Goal: Communication & Community: Answer question/provide support

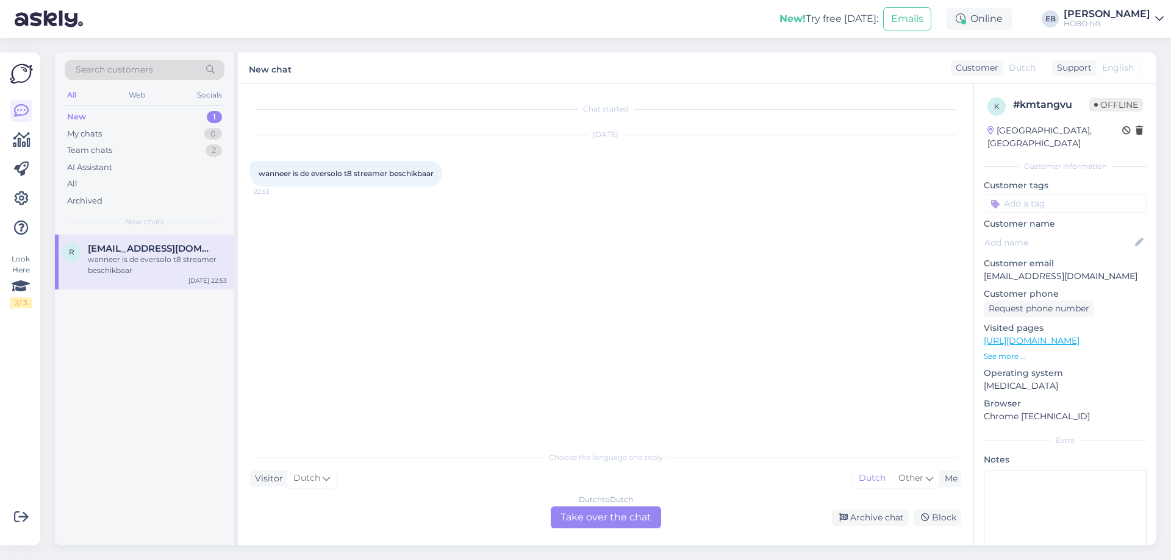
click at [472, 230] on div "Chat started [DATE] wanneer is de eversolo t8 streamer beschikbaar 22:53" at bounding box center [611, 265] width 722 height 338
click at [704, 209] on div "Chat started [DATE] wanneer is de eversolo t8 streamer beschikbaar 22:53" at bounding box center [611, 265] width 722 height 338
click at [474, 166] on div "[DATE] wanneer is de eversolo t8 streamer beschikbaar 22:53" at bounding box center [605, 161] width 711 height 78
click at [999, 23] on div "Online" at bounding box center [979, 19] width 66 height 22
click at [1002, 64] on button "1 hour" at bounding box center [984, 65] width 35 height 13
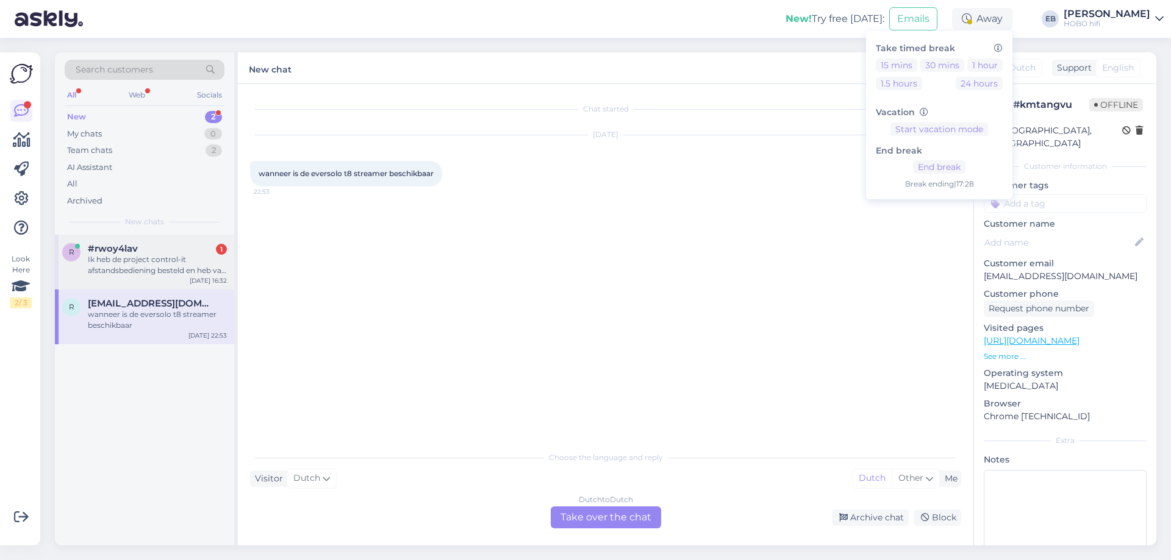
click at [199, 249] on div "#rwoy4lav 1" at bounding box center [157, 248] width 139 height 11
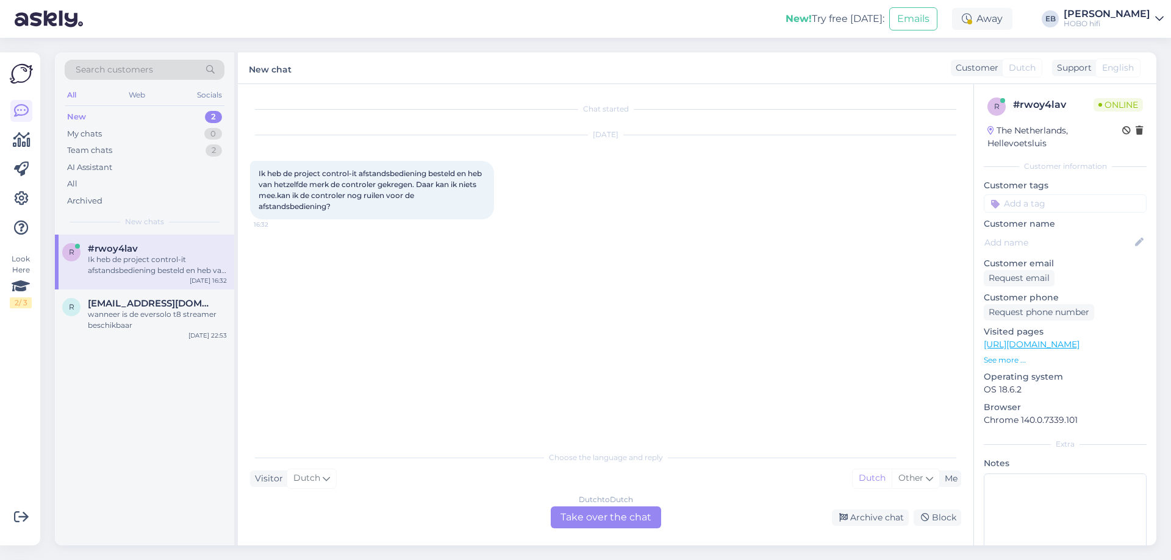
click at [1046, 347] on link "[URL][DOMAIN_NAME]" at bounding box center [1032, 344] width 96 height 11
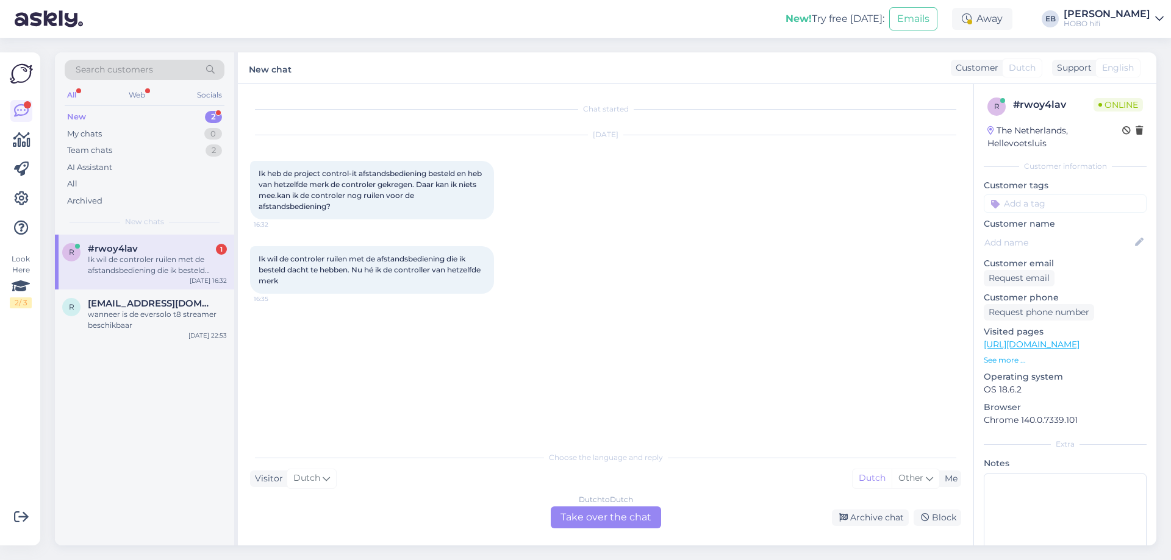
click at [607, 513] on div "Dutch to Dutch Take over the chat" at bounding box center [606, 518] width 110 height 22
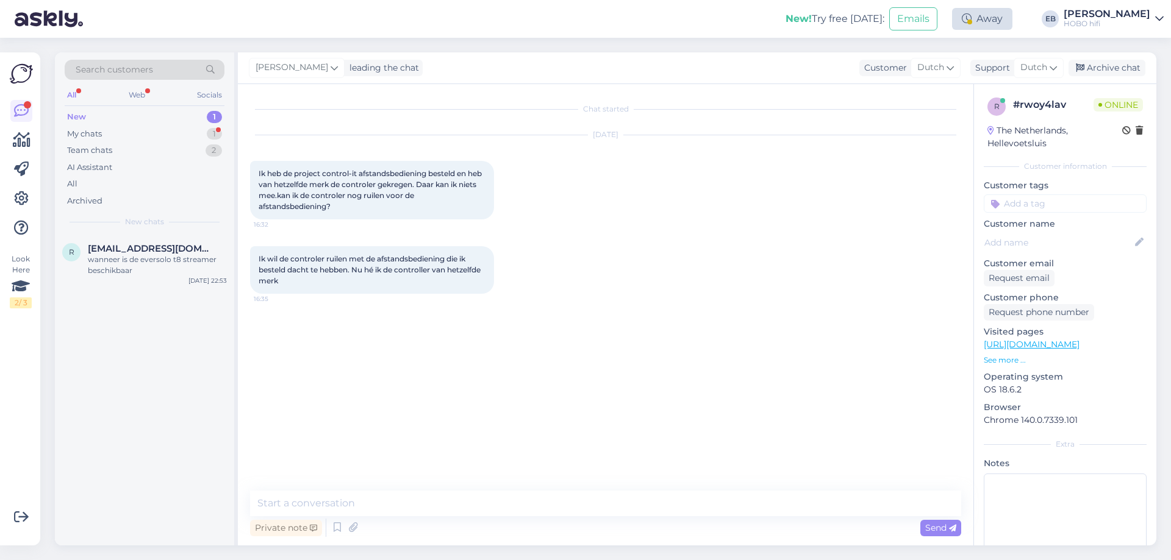
click at [990, 24] on div "Away" at bounding box center [982, 19] width 60 height 22
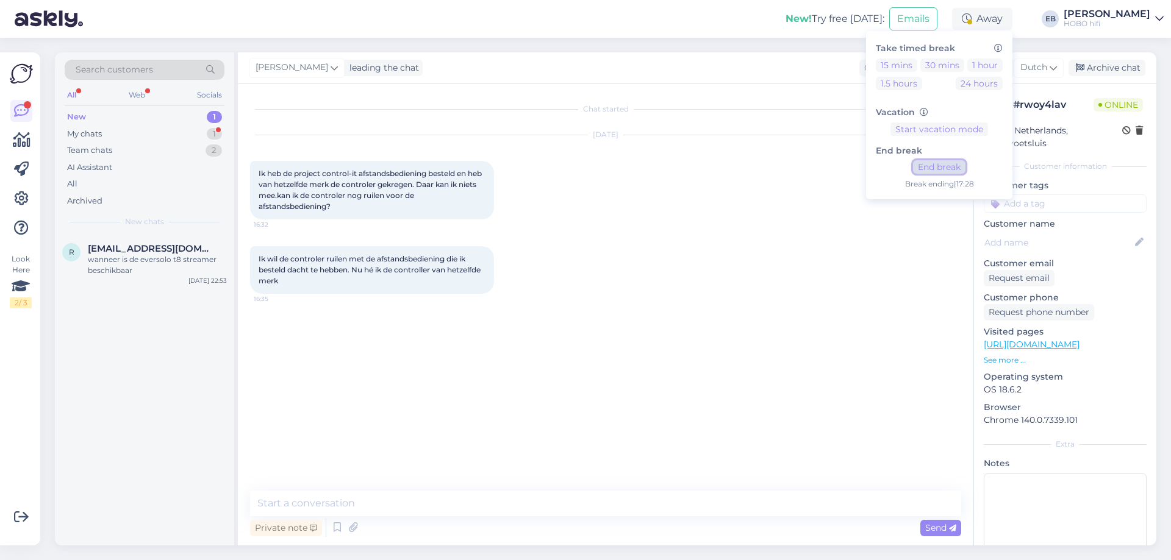
click at [965, 165] on button "End break" at bounding box center [939, 166] width 52 height 13
click at [545, 517] on div "Private note Send" at bounding box center [605, 527] width 711 height 23
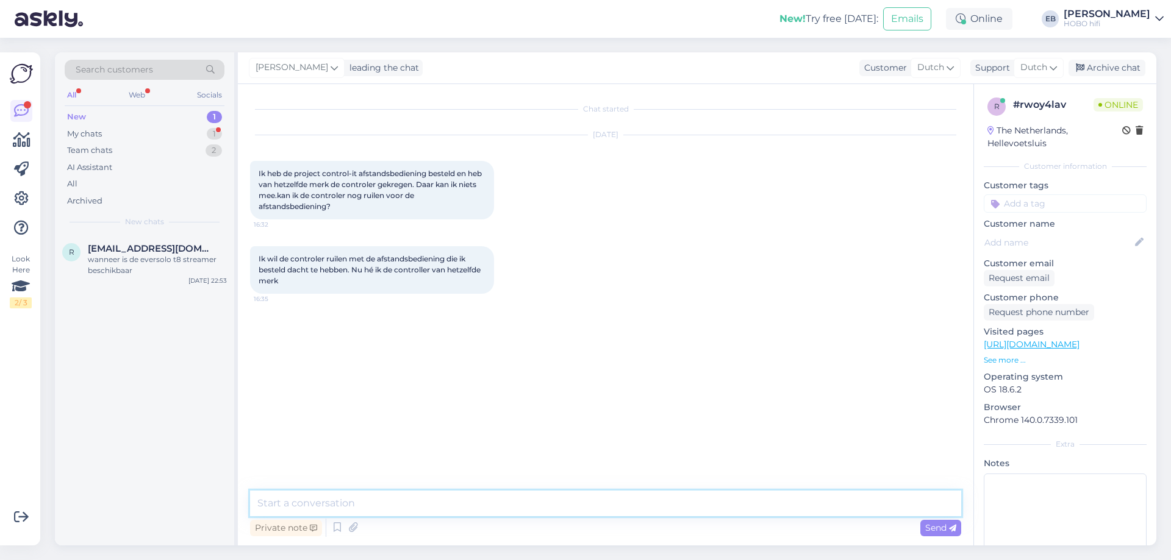
click at [543, 509] on textarea at bounding box center [605, 504] width 711 height 26
type textarea "Goedemiddag"
click at [543, 509] on textarea at bounding box center [605, 504] width 711 height 26
type textarea "Begrijp ik dat je de afstandsbediening wil retourneren?"
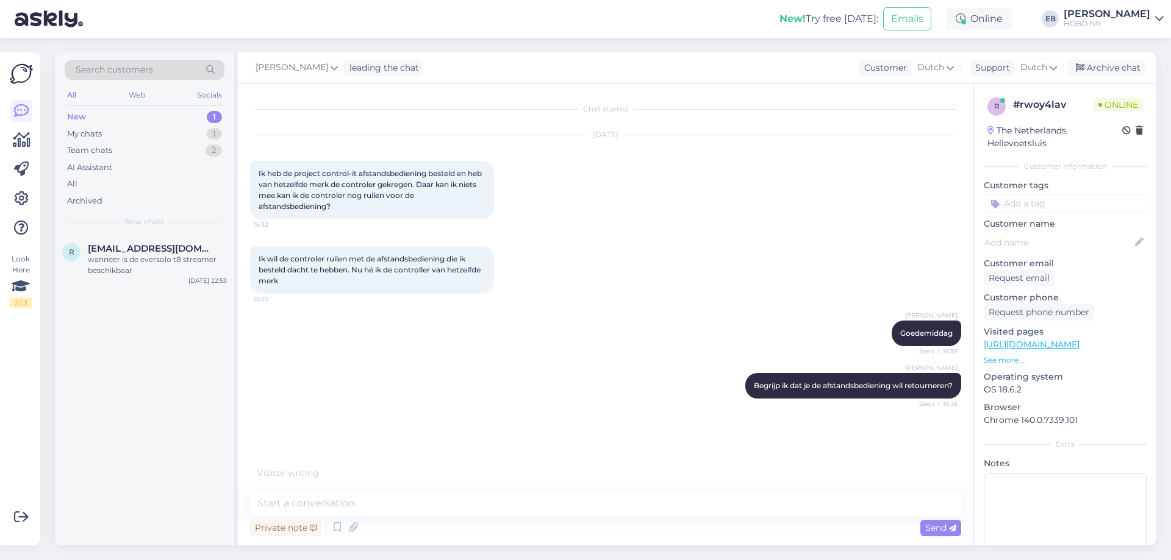
click at [1005, 359] on p "See more ..." at bounding box center [1065, 360] width 163 height 11
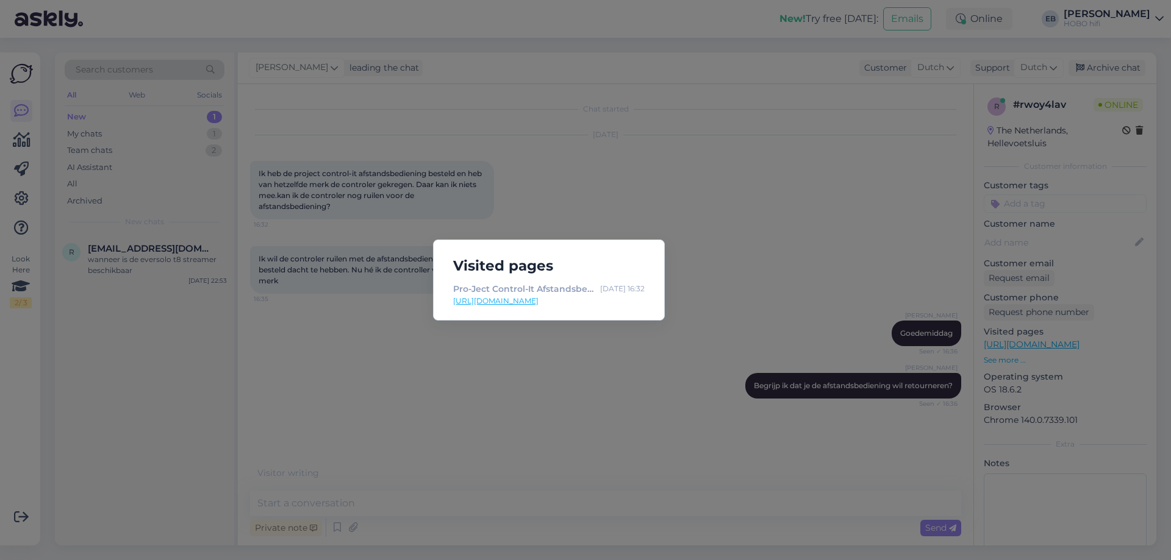
click at [673, 357] on div "Visited pages Pro-Ject Control-It Afstandsbediening [DATE] 16:32 [URL][DOMAIN_N…" at bounding box center [585, 280] width 1171 height 560
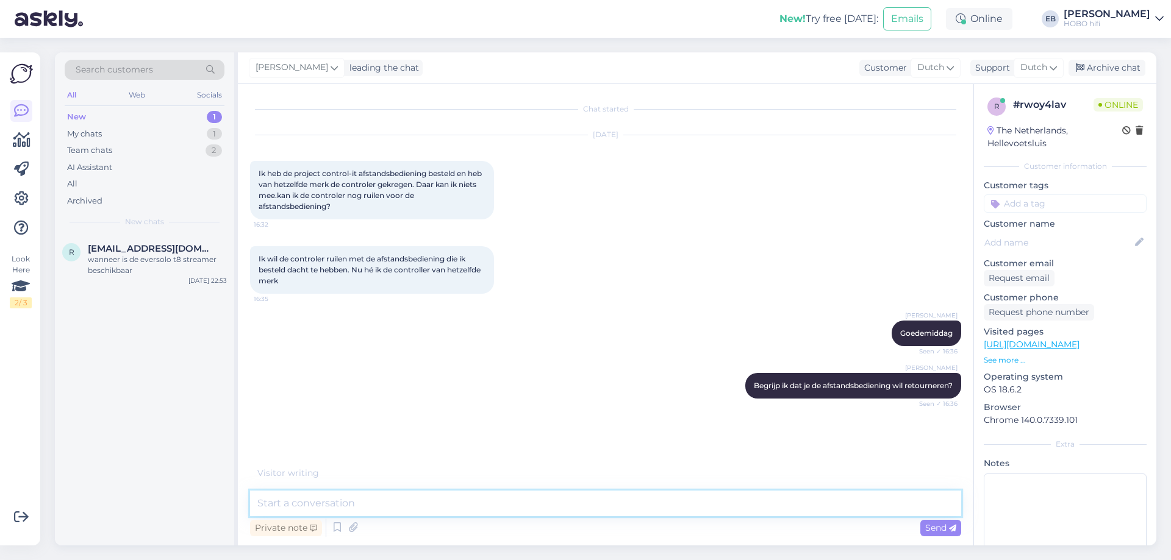
click at [387, 506] on textarea at bounding box center [605, 504] width 711 height 26
click at [462, 349] on div "[PERSON_NAME] Goedemiddag Seen ✓ 16:36" at bounding box center [605, 333] width 711 height 52
click at [295, 505] on textarea at bounding box center [605, 504] width 711 height 26
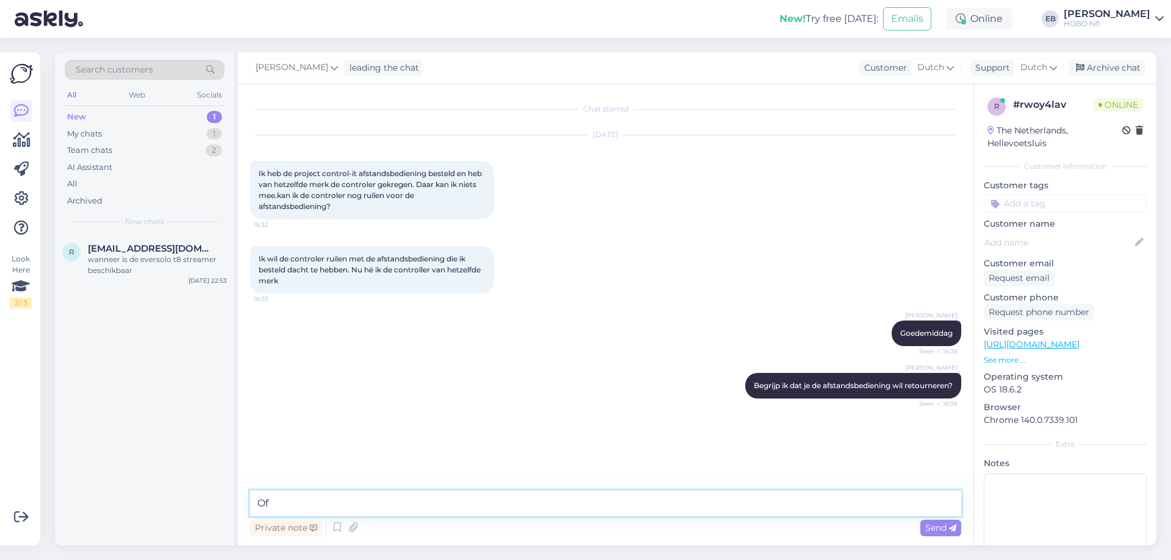
type textarea "O"
type textarea "J"
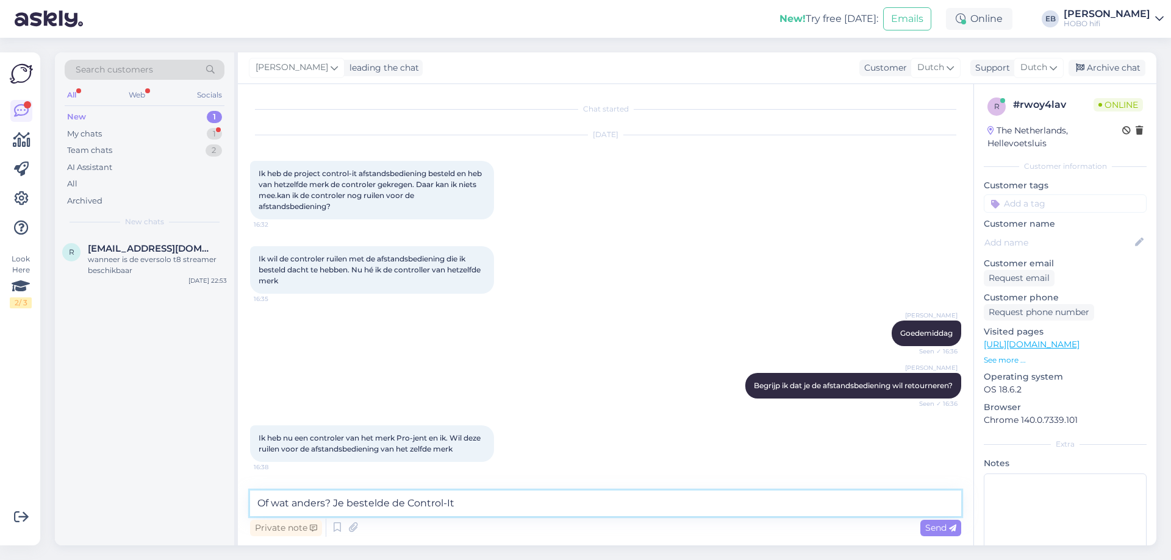
type textarea "Of wat anders? Je bestelde de Control-It a"
type textarea "Mag ik je even bellen, dat praat wat makkelijer."
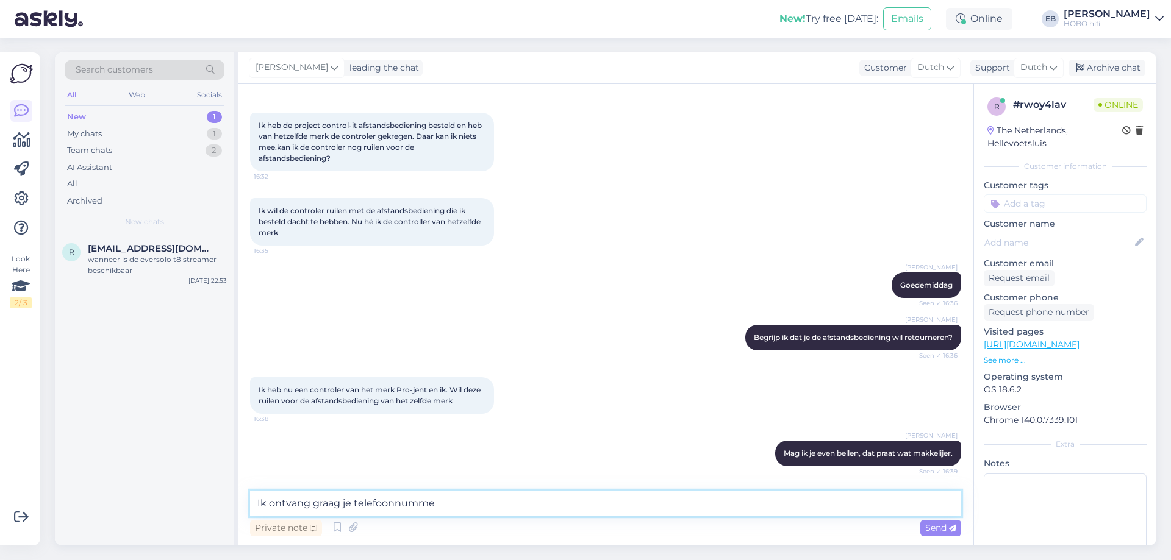
type textarea "Ik ontvang graag je telefoonnummer"
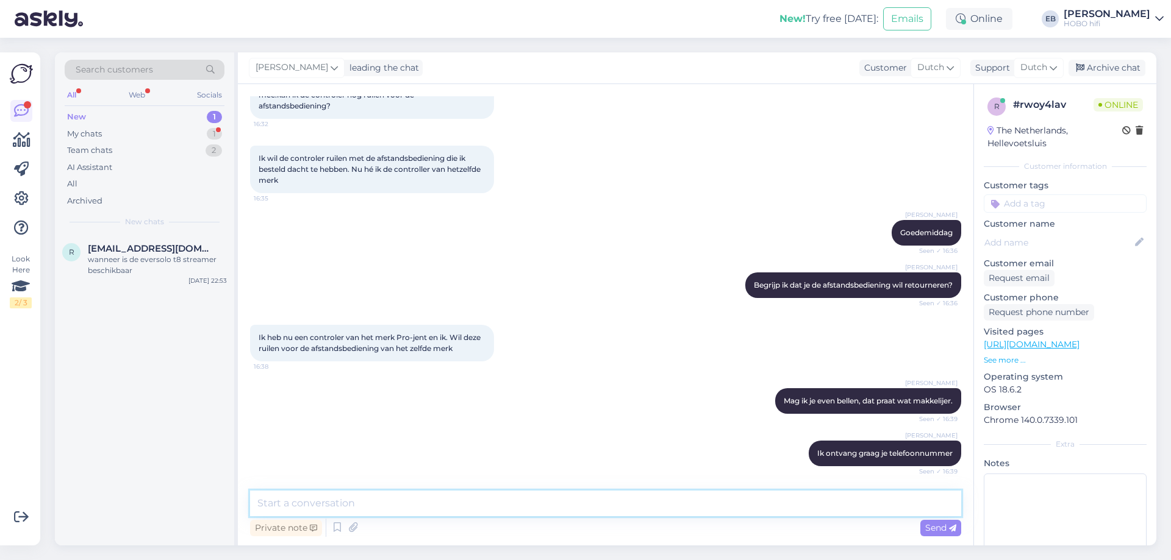
scroll to position [153, 0]
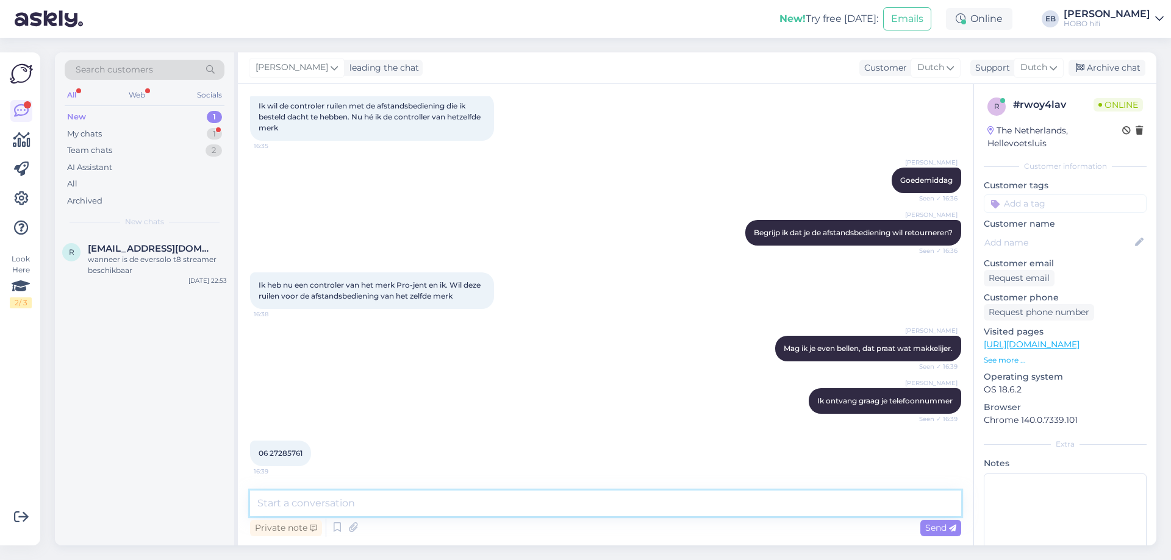
click at [336, 493] on textarea at bounding box center [605, 504] width 711 height 26
type textarea "Dank je, ik bel meteen"
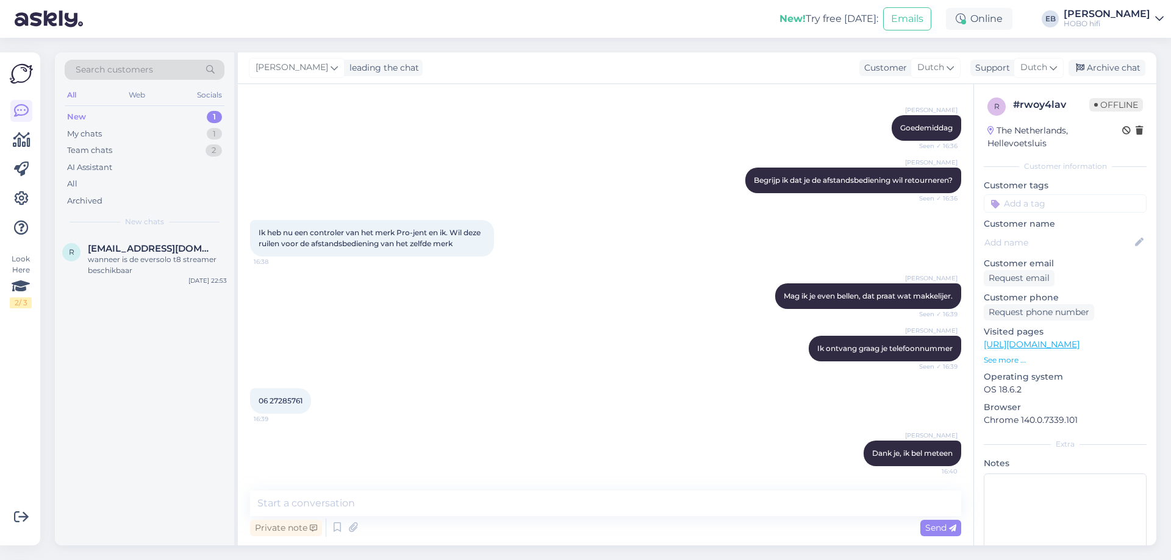
click at [1073, 342] on link "[URL][DOMAIN_NAME]" at bounding box center [1032, 344] width 96 height 11
click at [195, 263] on div "Kan er op deze standaard ook een Samsung tv 55 inch" at bounding box center [157, 265] width 139 height 22
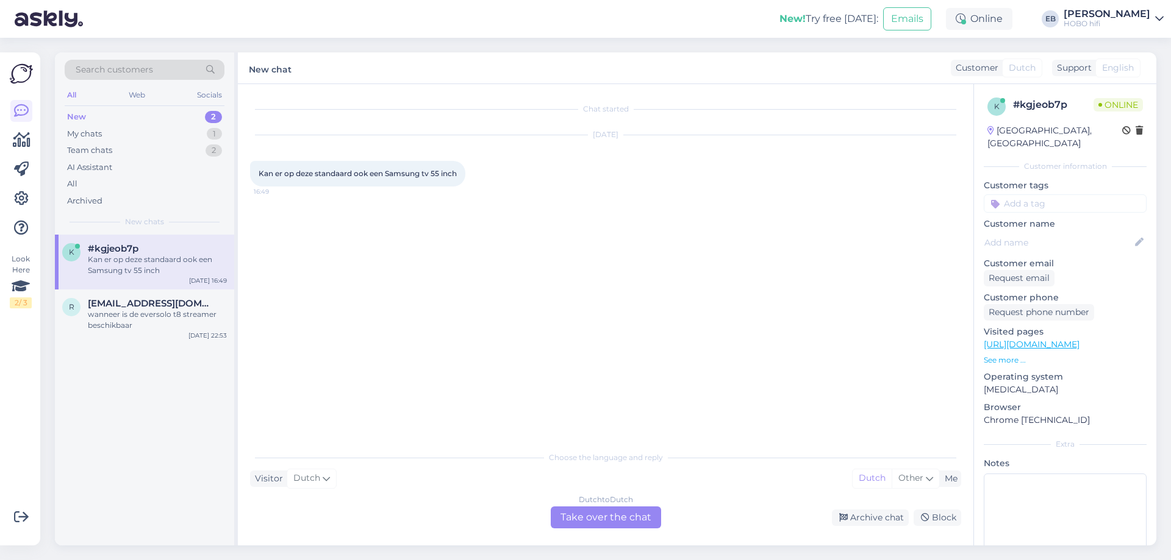
click at [605, 520] on div "Dutch to Dutch Take over the chat" at bounding box center [606, 518] width 110 height 22
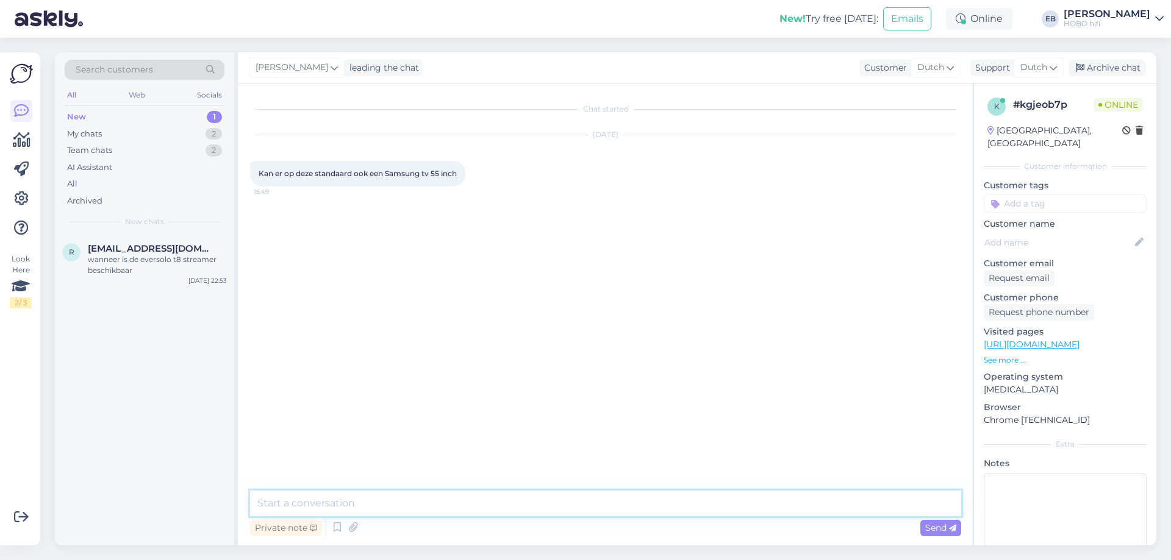
click at [544, 497] on textarea at bounding box center [605, 504] width 711 height 26
type textarea "Jazeker"
click at [355, 510] on textarea at bounding box center [605, 504] width 711 height 26
type textarea "Hij mag niet zwaarder zijn dan 40 kg"
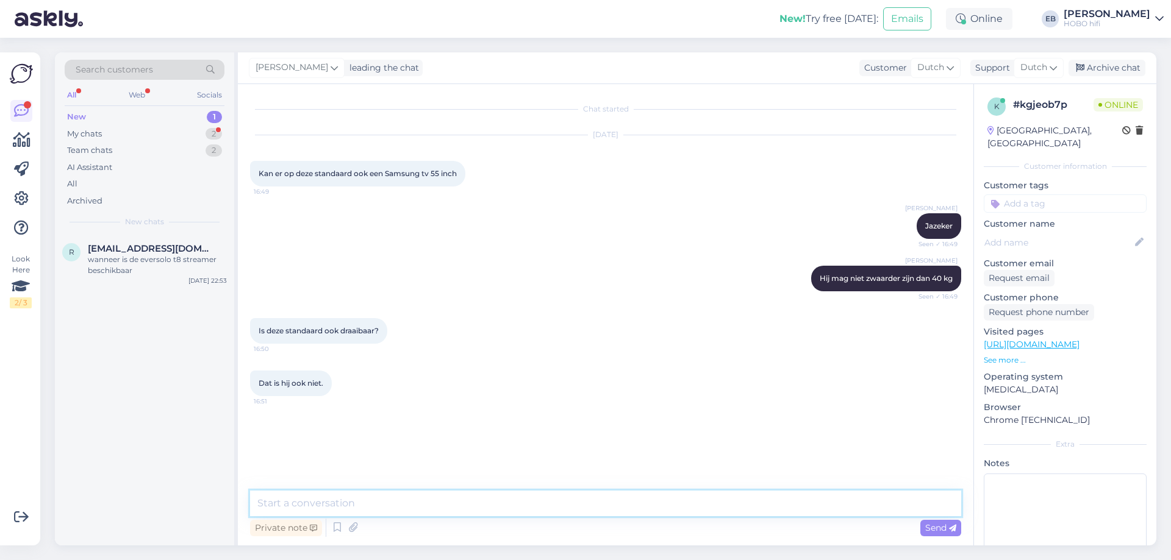
click at [341, 502] on textarea at bounding box center [605, 504] width 711 height 26
type textarea "ja"
type textarea "hij is draaibaar"
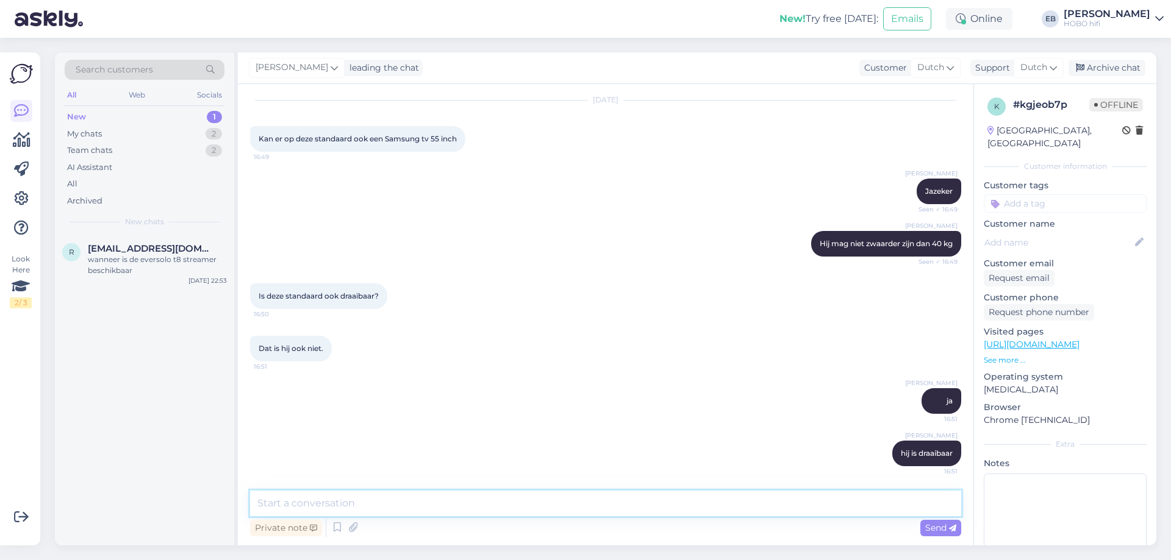
click at [375, 503] on textarea at bounding box center [605, 504] width 711 height 26
paste textarea "Loremipsumdolorsita Co AdiPisci Elitse Doei te inc utlaboreetdolor, magnaaliqua…"
type textarea "Loremipsumdolorsita Co AdiPisci Elitse Doei te inc utlaboreetdolor, magnaaliqua…"
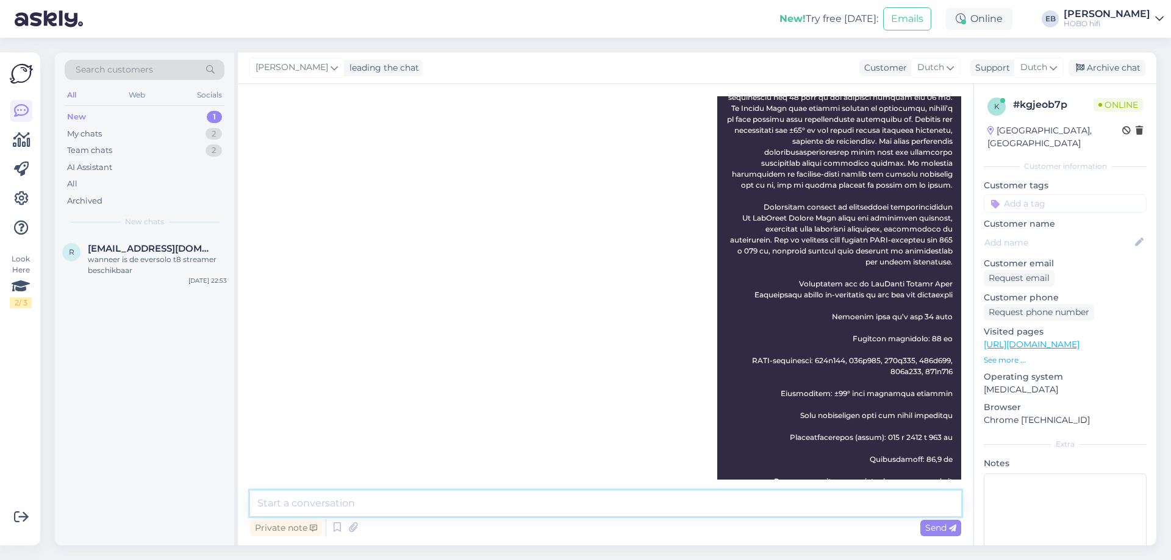
scroll to position [603, 0]
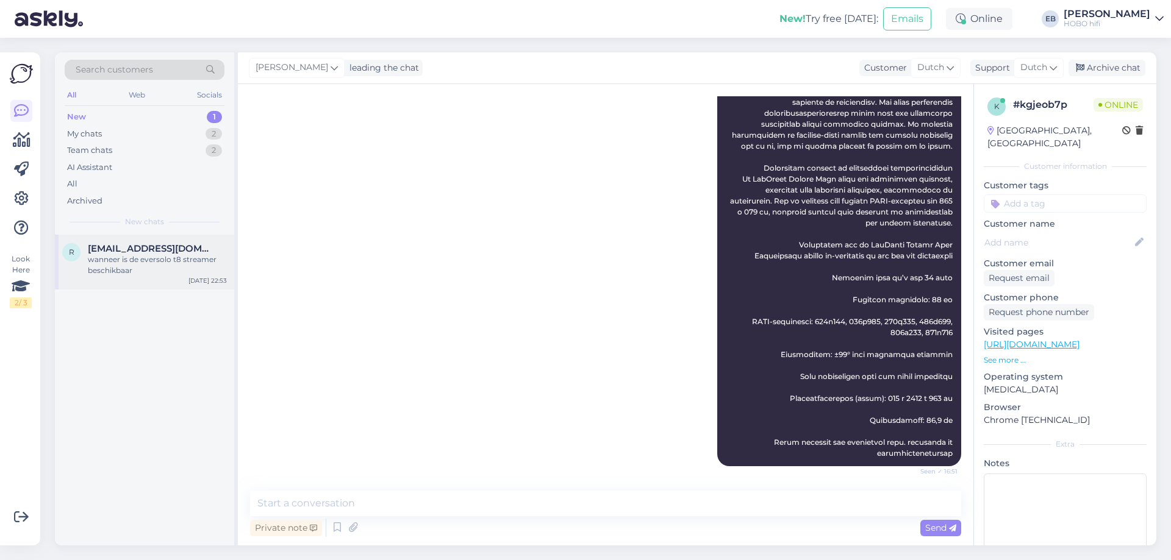
click at [166, 266] on div "wanneer is de eversolo t8 streamer beschikbaar" at bounding box center [157, 265] width 139 height 22
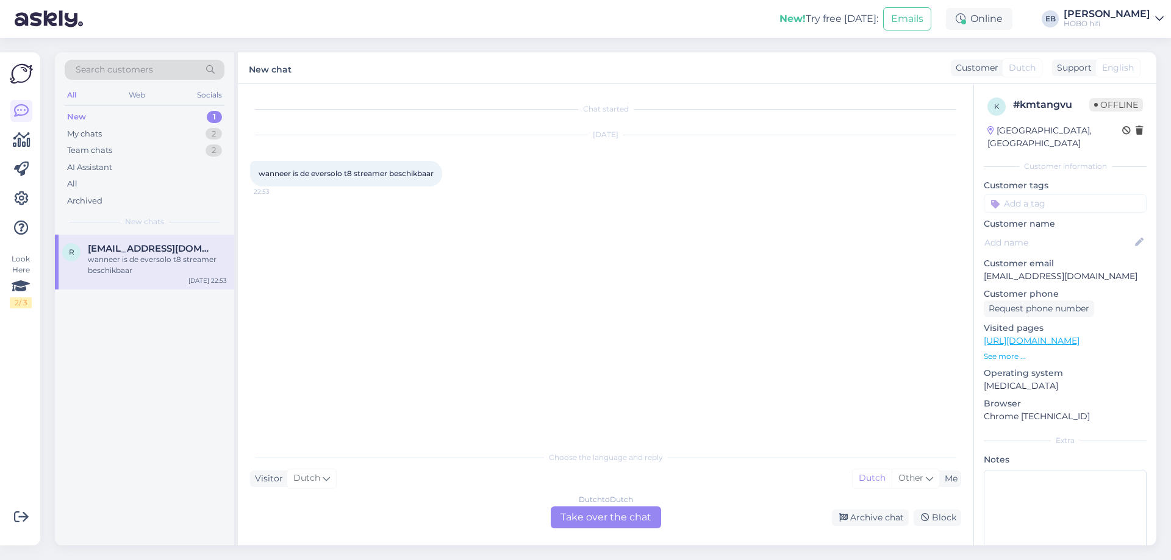
scroll to position [0, 0]
click at [584, 520] on div "Dutch to Dutch Take over the chat" at bounding box center [606, 518] width 110 height 22
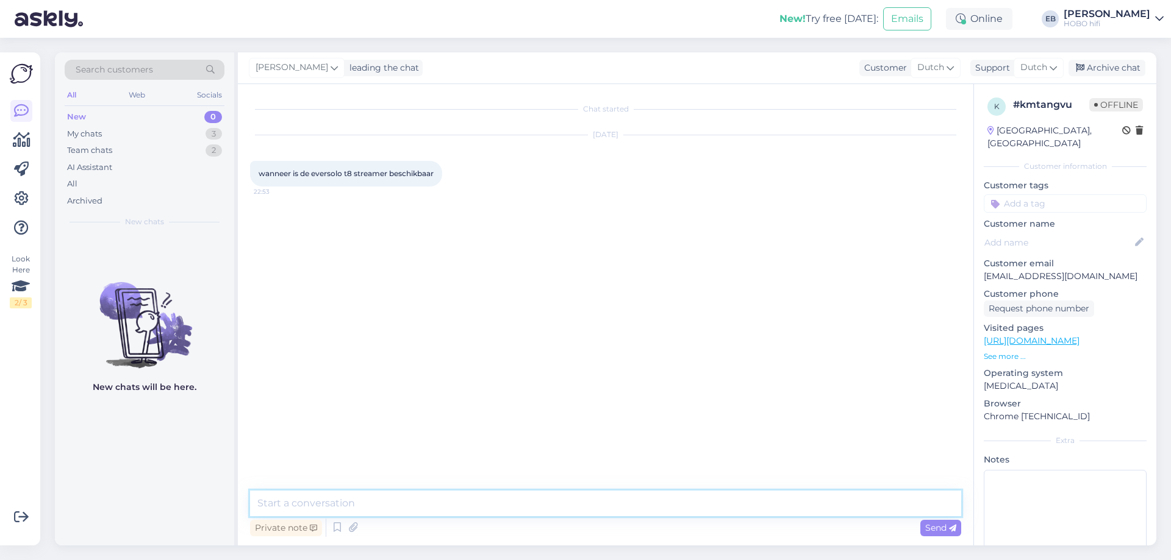
click at [489, 507] on textarea at bounding box center [605, 504] width 711 height 26
click at [615, 504] on textarea "Goedemiddag, de importeur heeft nog geen exacte datum voor de eerster levering,…" at bounding box center [605, 504] width 711 height 26
click at [929, 507] on textarea "Goedemiddag, de importeur heeft nog geen exacte datum voor de eerste levering, …" at bounding box center [605, 504] width 711 height 26
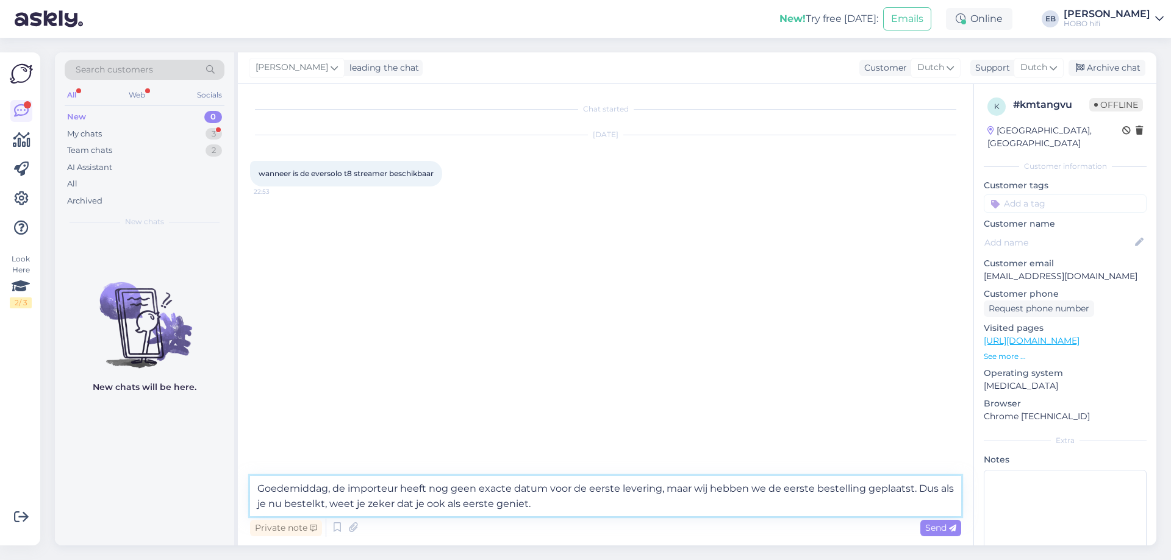
type textarea "Goedemiddag, de importeur heeft nog geen exacte datum voor de eerste levering, …"
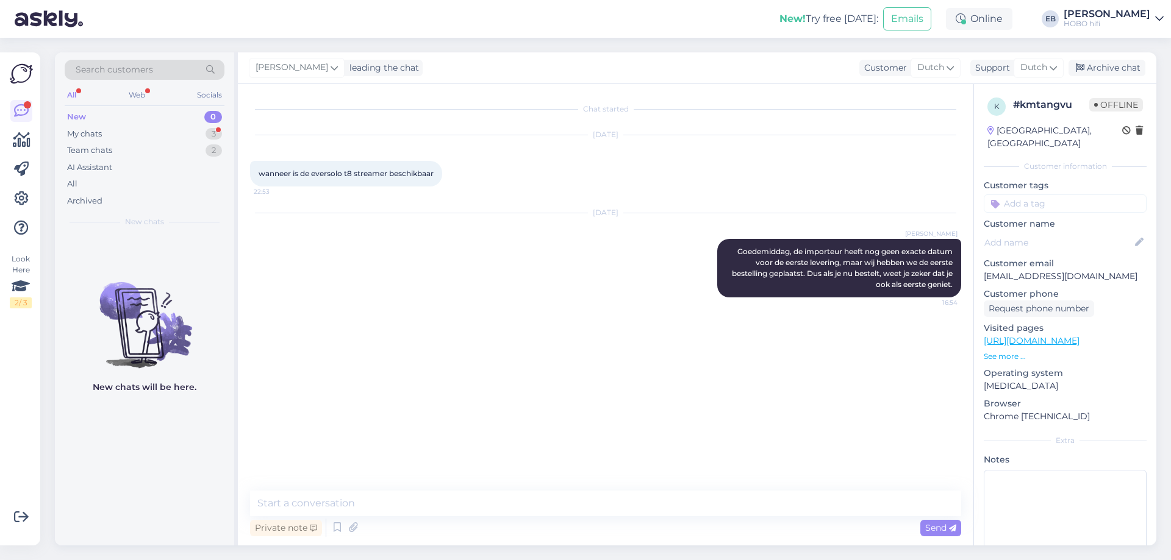
click at [1123, 57] on div "[PERSON_NAME] leading the chat Customer Dutch Support Dutch Archive chat" at bounding box center [697, 68] width 918 height 32
click at [1118, 72] on div "Archive chat" at bounding box center [1106, 68] width 77 height 16
click at [165, 130] on div "My chats 2" at bounding box center [145, 134] width 160 height 17
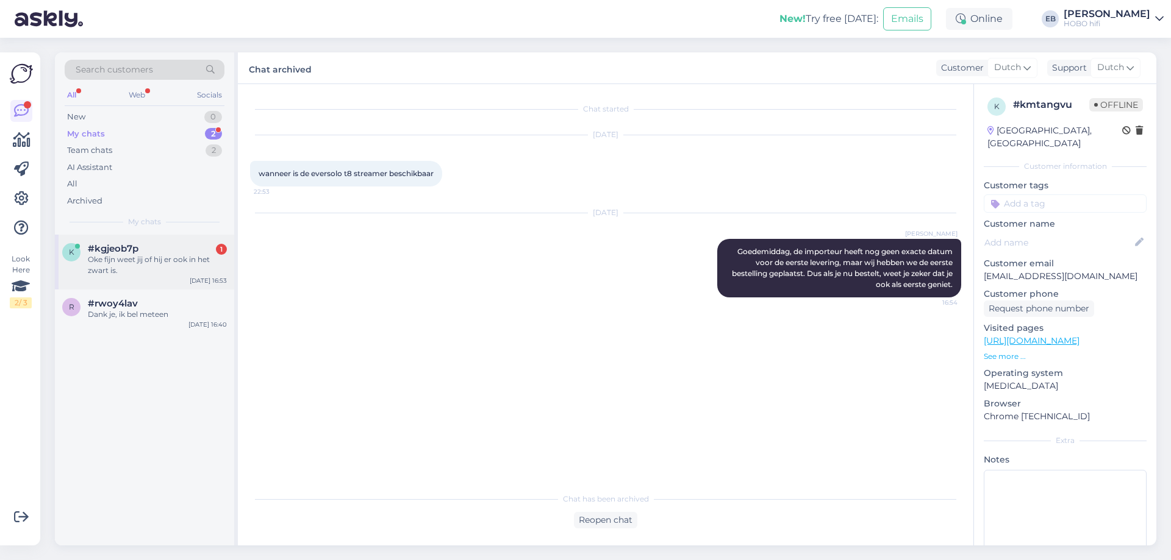
click at [188, 249] on div "#kgjeob7p 1" at bounding box center [157, 248] width 139 height 11
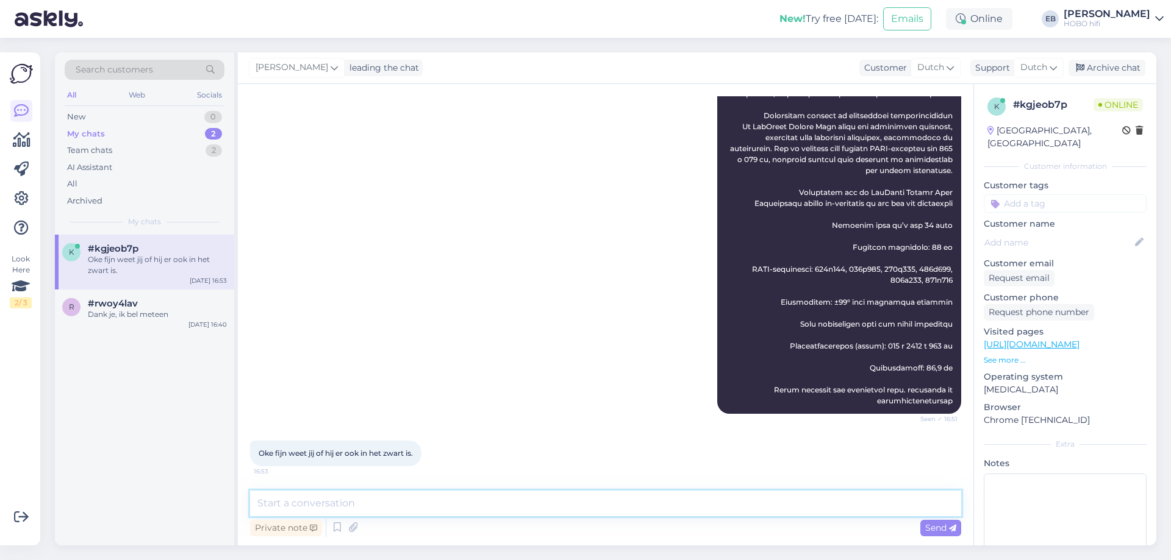
click at [430, 509] on textarea at bounding box center [605, 504] width 711 height 26
type textarea "Nee, enkel in hout"
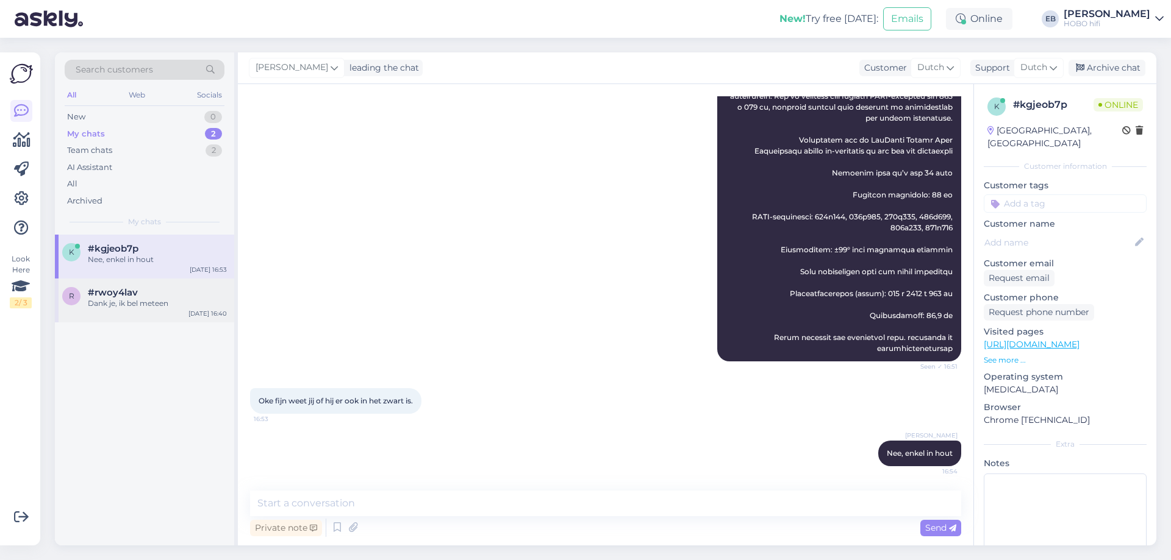
click at [178, 307] on div "Dank je, ik bel meteen" at bounding box center [157, 303] width 139 height 11
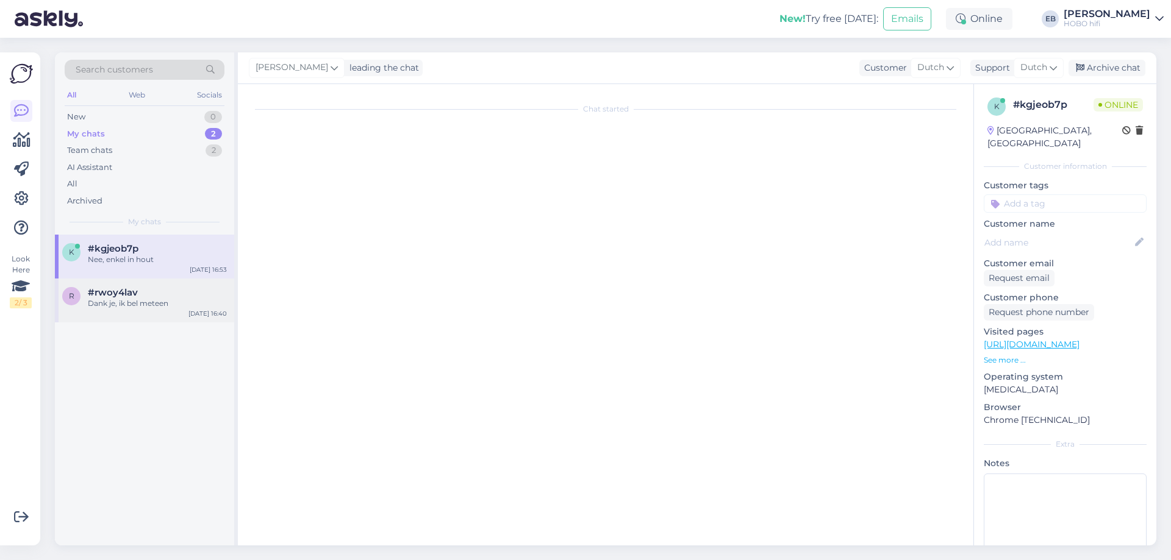
scroll to position [205, 0]
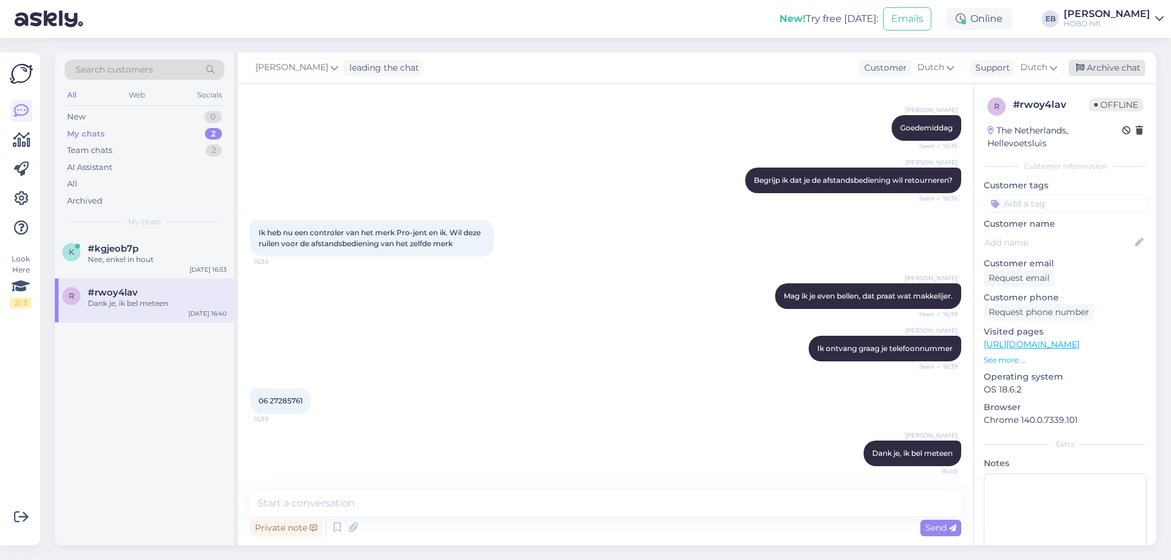
click at [1116, 68] on div "Archive chat" at bounding box center [1106, 68] width 77 height 16
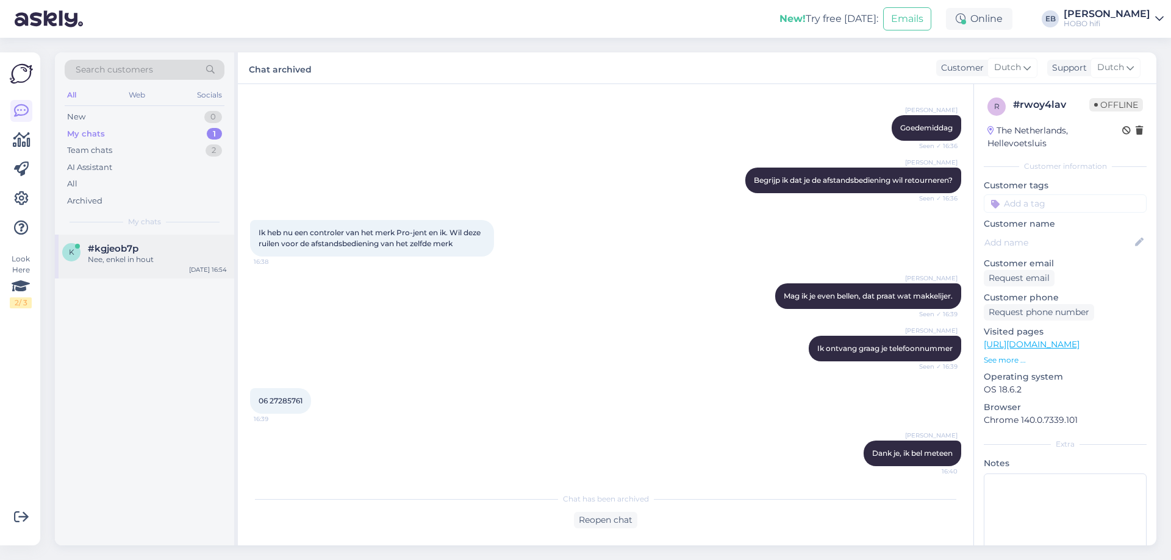
click at [160, 253] on div "#kgjeob7p" at bounding box center [157, 248] width 139 height 11
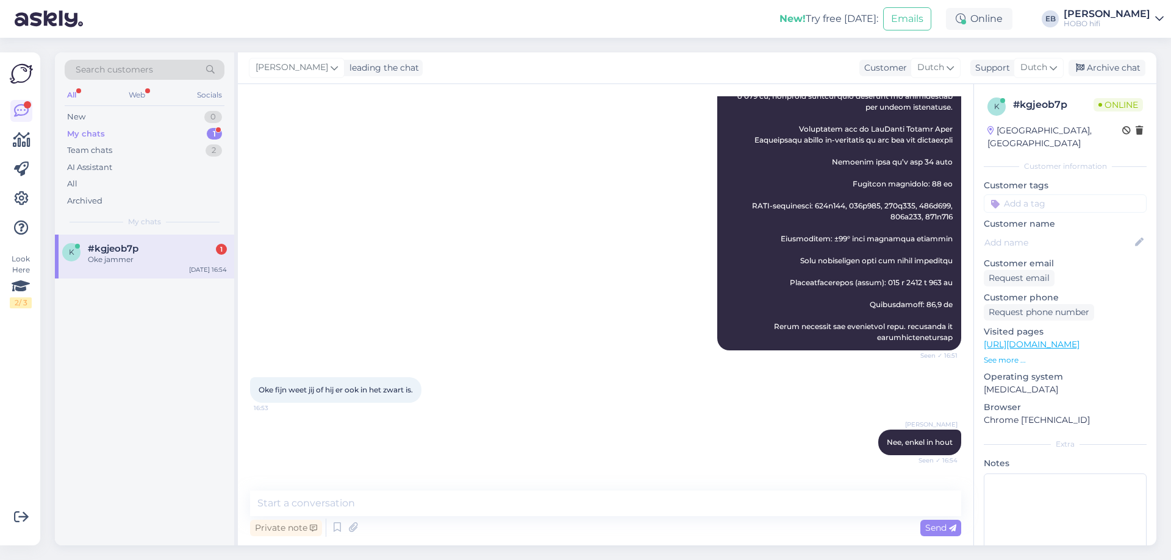
scroll to position [760, 0]
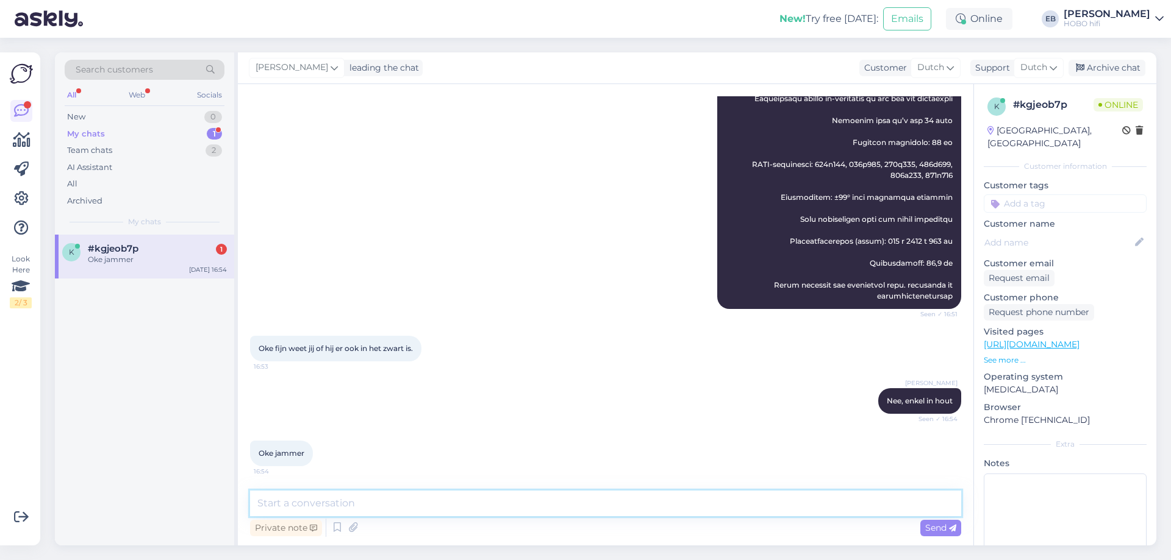
click at [416, 509] on textarea at bounding box center [605, 504] width 711 height 26
type textarea "Dat maakt hem juist zo uniek"
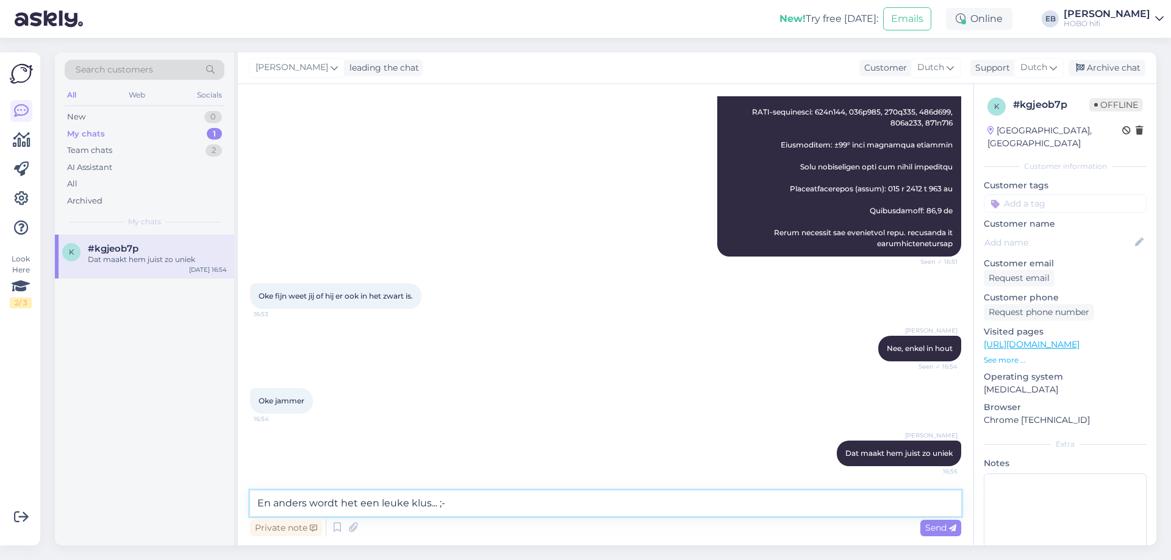
type textarea "En anders wordt het een leuke klus... ;-)"
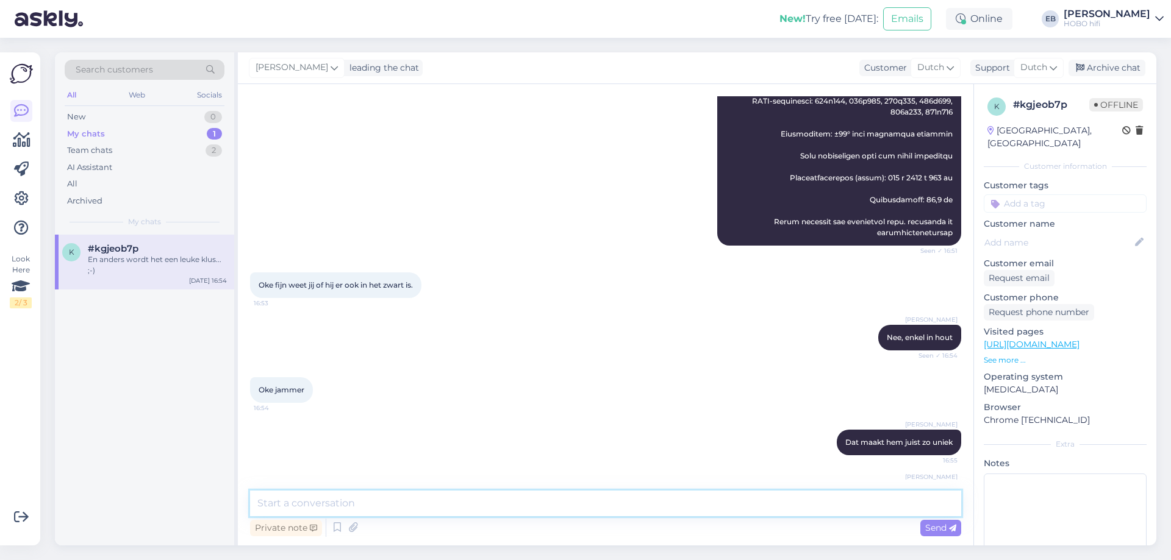
scroll to position [865, 0]
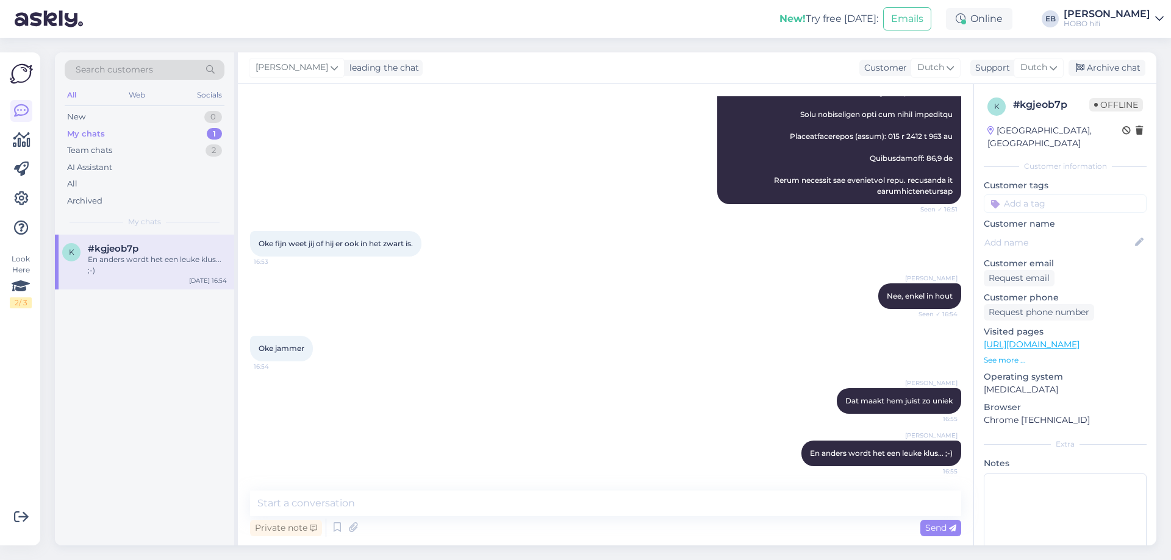
click at [1115, 73] on div "Archive chat" at bounding box center [1106, 68] width 77 height 16
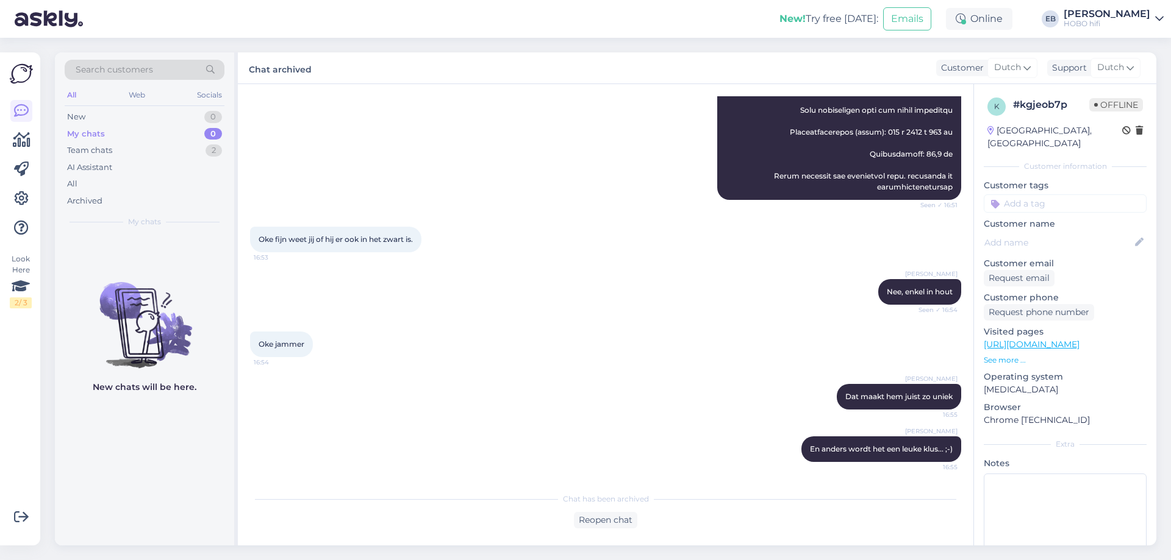
click at [523, 296] on div "[PERSON_NAME], enkel in hout Seen ✓ 16:54" at bounding box center [605, 292] width 711 height 52
click at [111, 180] on div "All" at bounding box center [145, 184] width 160 height 17
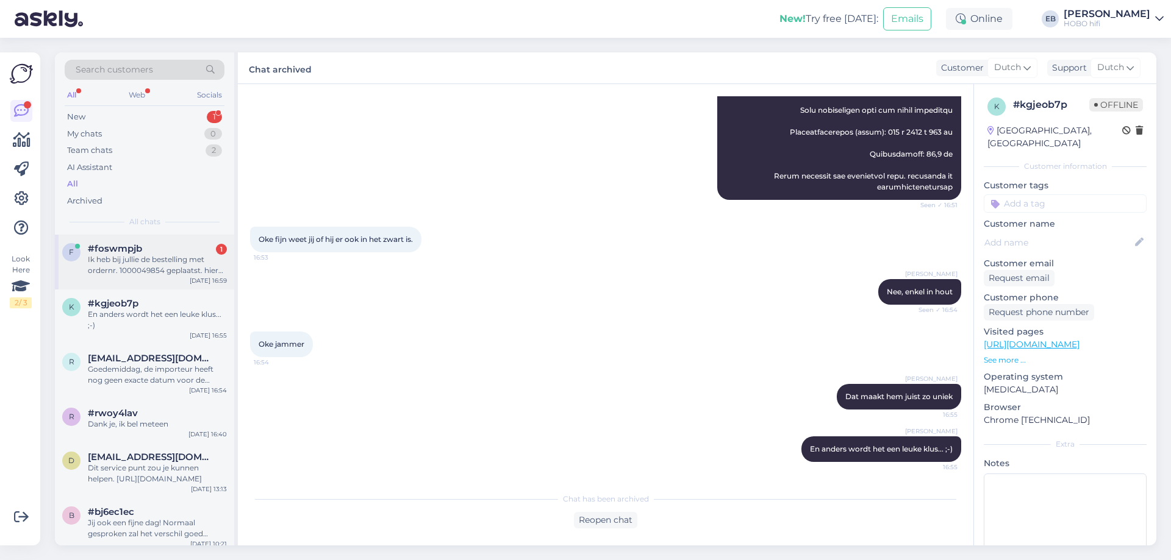
click at [182, 268] on div "Ik heb bij jullie de bestelling met ordernr. 1000049854 geplaatst. hierbij word…" at bounding box center [157, 265] width 139 height 22
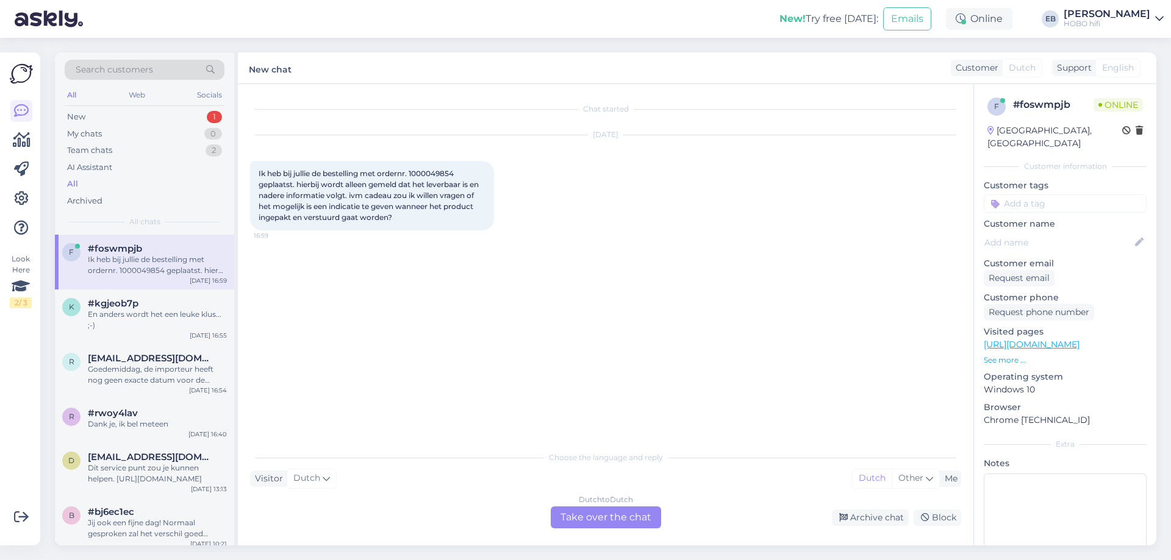
click at [615, 515] on div "Dutch to Dutch Take over the chat" at bounding box center [606, 518] width 110 height 22
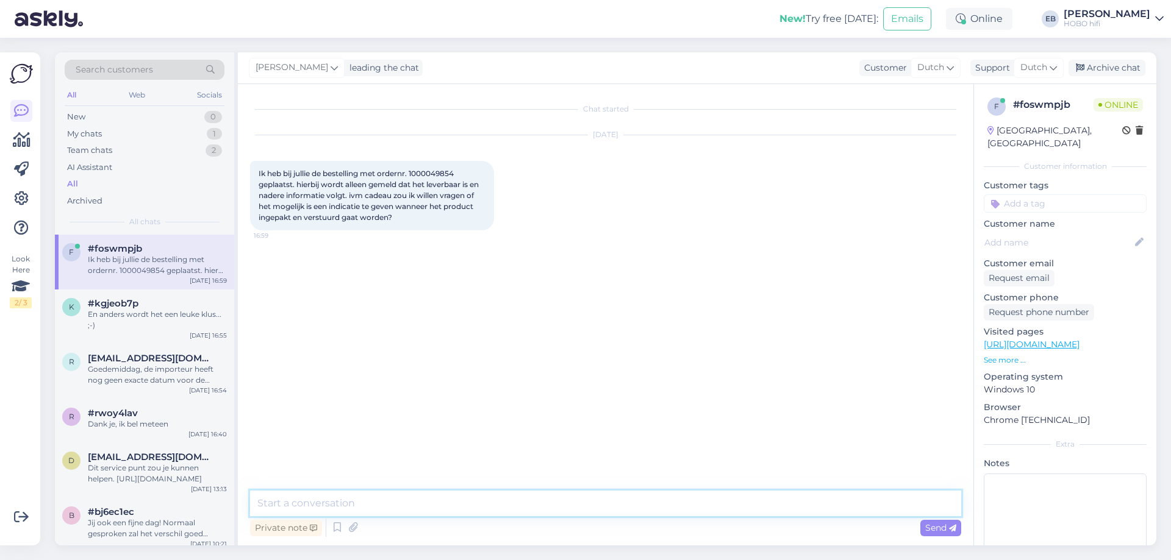
click at [434, 506] on textarea at bounding box center [605, 504] width 711 height 26
type textarea "[PERSON_NAME], ik kijk even met je mee"
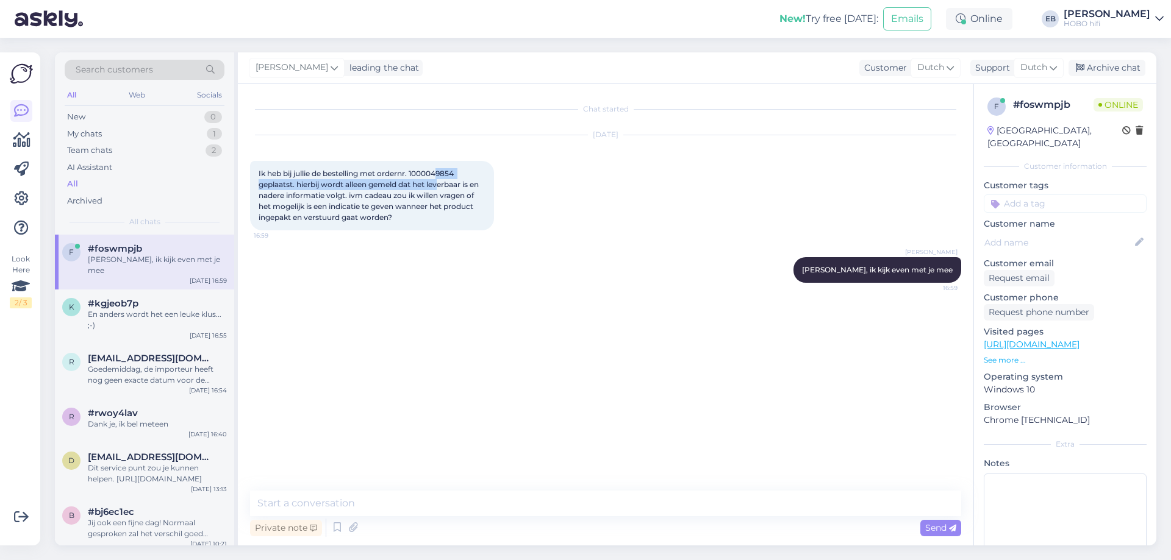
click at [440, 179] on div "Ik heb bij jullie de bestelling met ordernr. 1000049854 geplaatst. hierbij word…" at bounding box center [372, 196] width 244 height 70
click at [440, 178] on div "Ik heb bij jullie de bestelling met ordernr. 1000049854 geplaatst. hierbij word…" at bounding box center [372, 196] width 244 height 70
click at [437, 174] on span "Ik heb bij jullie de bestelling met ordernr. 1000049854 geplaatst. hierbij word…" at bounding box center [370, 195] width 222 height 53
click at [437, 175] on span "Ik heb bij jullie de bestelling met ordernr. 1000049854 geplaatst. hierbij word…" at bounding box center [370, 195] width 222 height 53
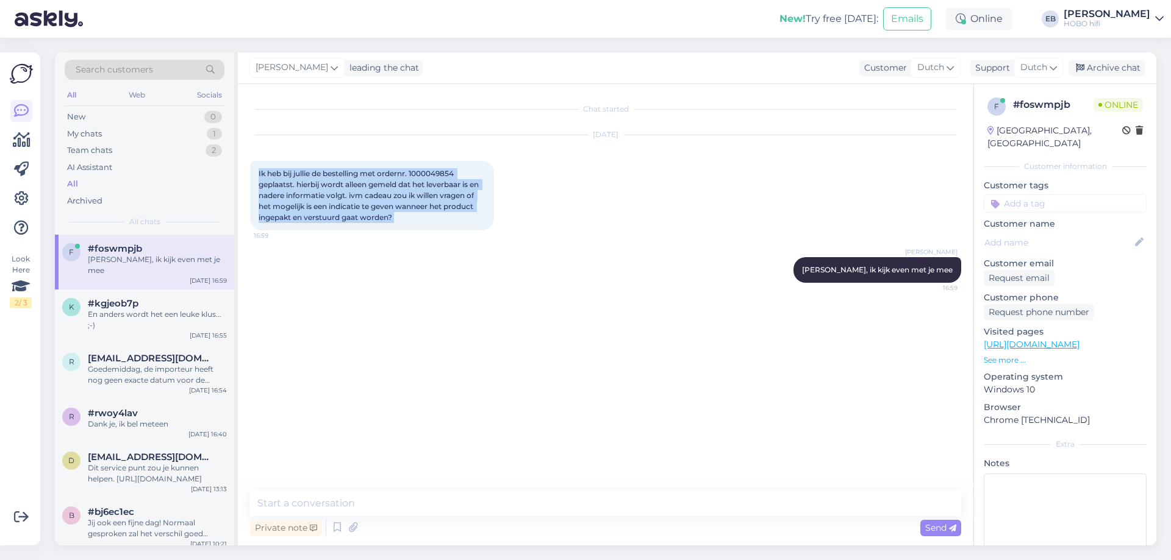
click at [437, 175] on span "Ik heb bij jullie de bestelling met ordernr. 1000049854 geplaatst. hierbij word…" at bounding box center [370, 195] width 222 height 53
click at [438, 176] on span "Ik heb bij jullie de bestelling met ordernr. 1000049854 geplaatst. hierbij word…" at bounding box center [370, 195] width 222 height 53
click at [432, 188] on span "Ik heb bij jullie de bestelling met ordernr. 1000049854 geplaatst. hierbij word…" at bounding box center [370, 195] width 222 height 53
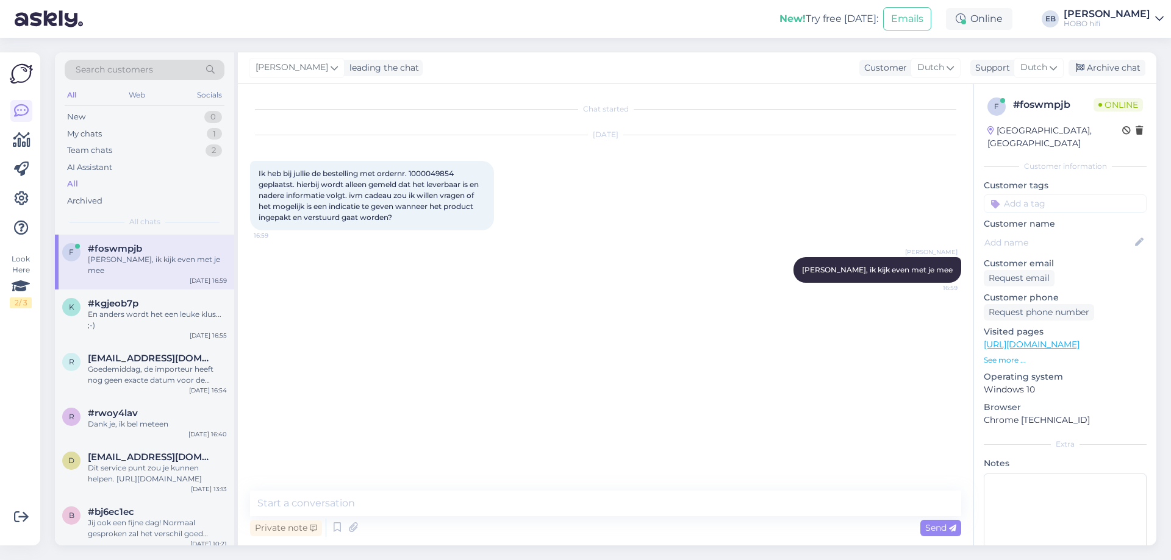
click at [433, 188] on span "Ik heb bij jullie de bestelling met ordernr. 1000049854 geplaatst. hierbij word…" at bounding box center [370, 195] width 222 height 53
drag, startPoint x: 460, startPoint y: 173, endPoint x: 412, endPoint y: 170, distance: 48.9
click at [412, 170] on span "Ik heb bij jullie de bestelling met ordernr. 1000049854 geplaatst. hierbij word…" at bounding box center [370, 195] width 222 height 53
copy span "1000049854"
click at [320, 507] on textarea at bounding box center [605, 504] width 711 height 26
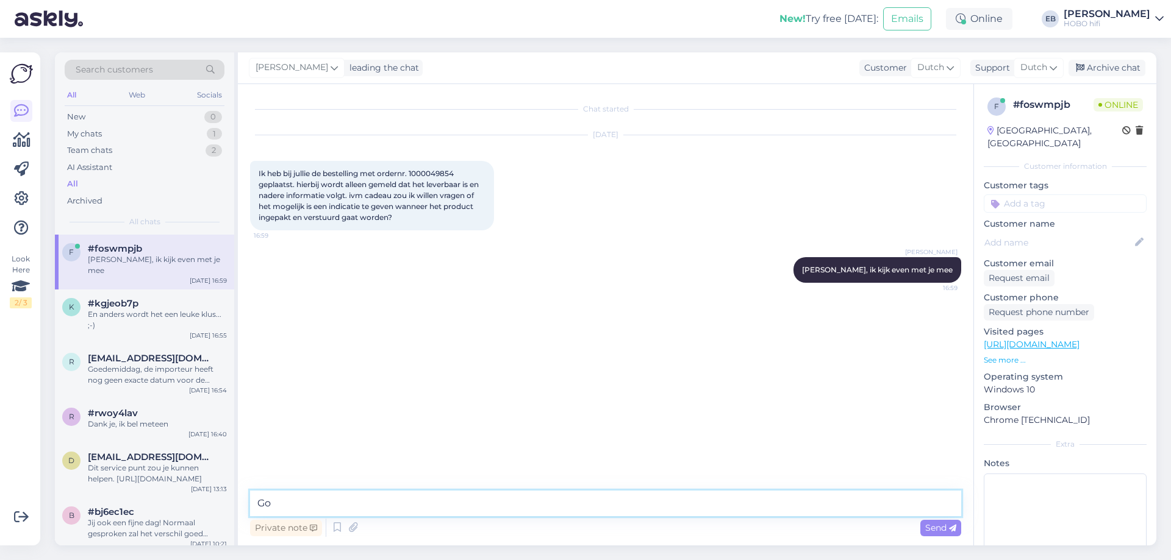
type textarea "G"
type textarea "Ik heb het nagevraagd bij de importeur, hij levert deze begin volgende volgende…"
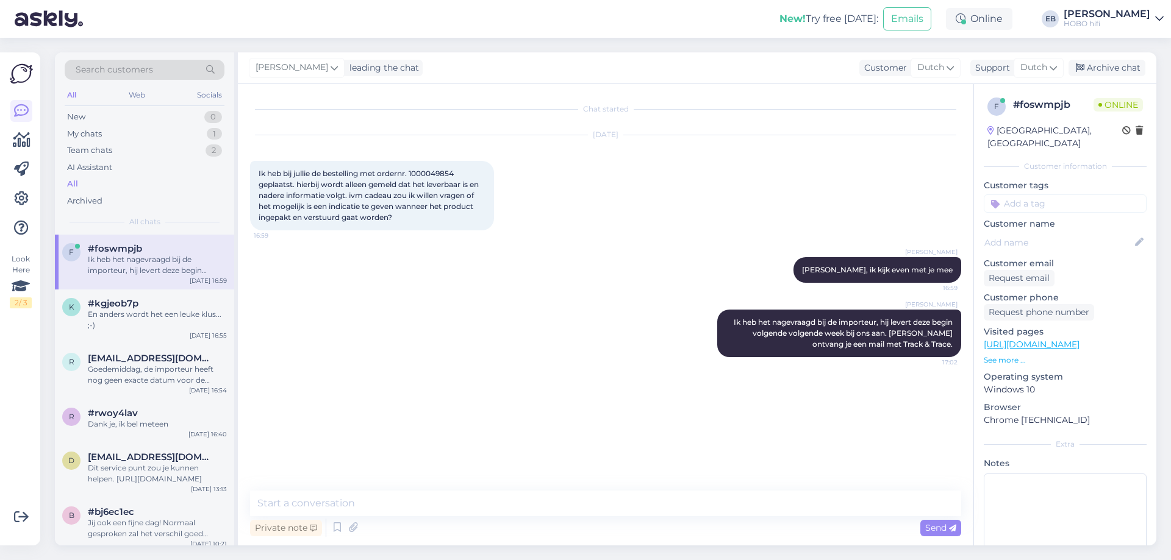
click at [1007, 361] on p "See more ..." at bounding box center [1065, 360] width 163 height 11
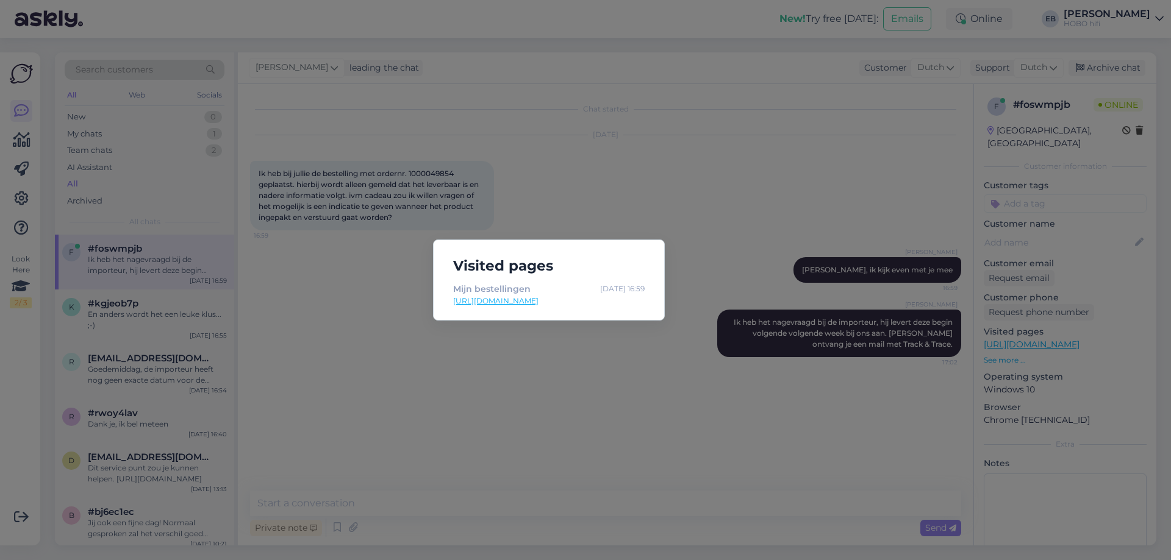
click at [677, 348] on div "Visited pages Mijn bestellingen [DATE] 16:59 [URL][DOMAIN_NAME]" at bounding box center [585, 280] width 1171 height 560
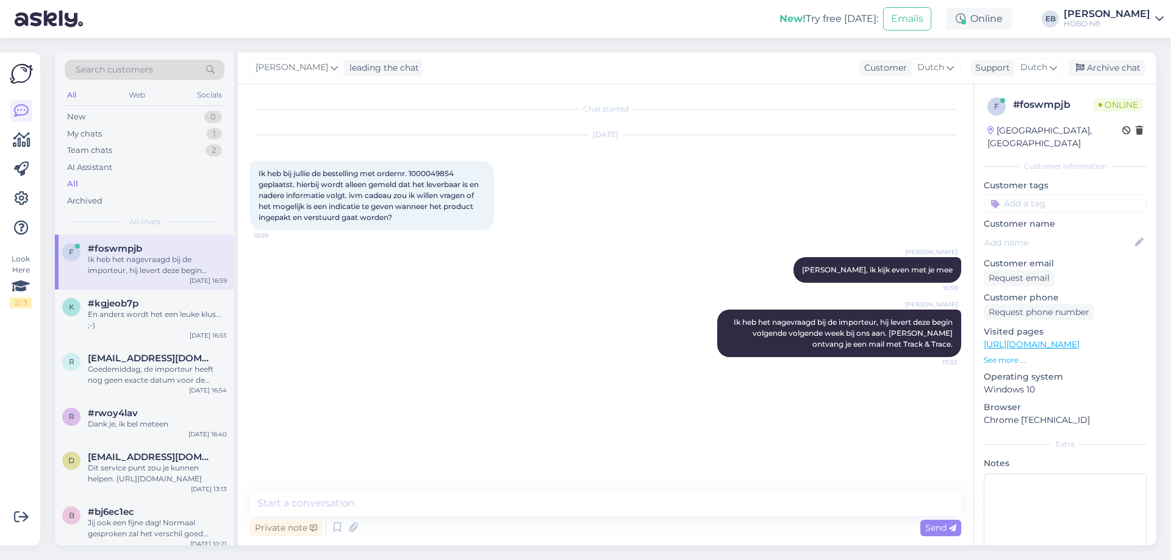
click at [766, 254] on div "[PERSON_NAME], ik kijk even met je mee 16:59" at bounding box center [605, 270] width 711 height 52
click at [1120, 71] on div "Archive chat" at bounding box center [1106, 68] width 77 height 16
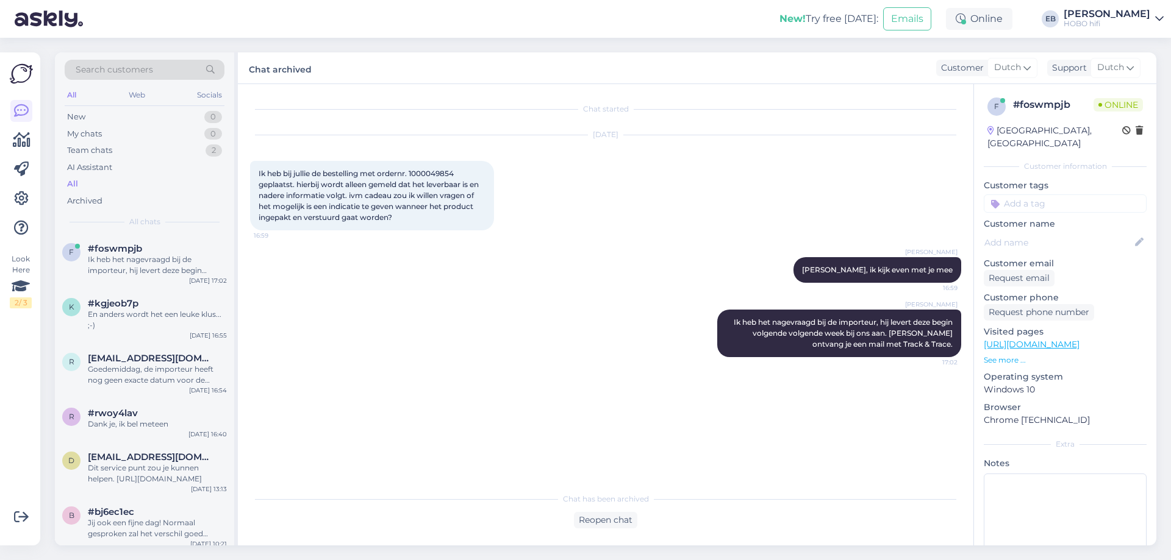
click at [651, 292] on div "[PERSON_NAME], ik kijk even met je mee 16:59" at bounding box center [605, 270] width 711 height 52
click at [529, 282] on div "[PERSON_NAME], ik kijk even met je mee 16:59" at bounding box center [605, 270] width 711 height 52
click at [740, 168] on div "[DATE] Ik heb bij jullie de bestelling met ordernr. 1000049854 geplaatst. hierb…" at bounding box center [605, 183] width 711 height 122
click at [624, 59] on div "Chat archived Customer Dutch Support Dutch" at bounding box center [697, 68] width 918 height 32
click at [1012, 19] on div "Online" at bounding box center [979, 19] width 66 height 22
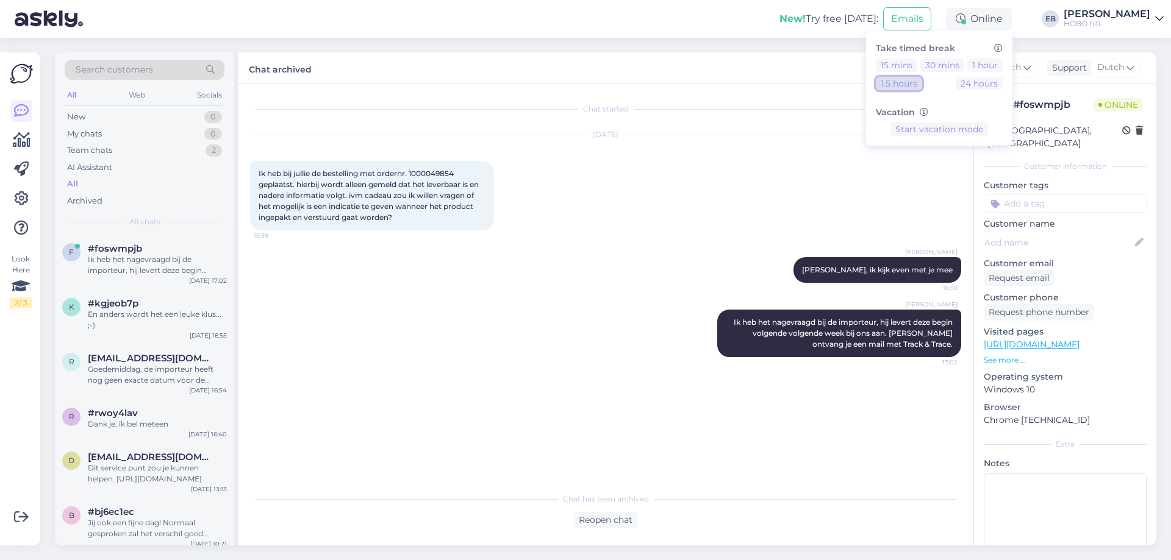
click at [922, 88] on button "1.5 hours" at bounding box center [899, 83] width 46 height 13
click at [659, 177] on div "[DATE] Ik heb bij jullie de bestelling met ordernr. 1000049854 geplaatst. hierb…" at bounding box center [605, 183] width 711 height 122
